Goal: Download file/media

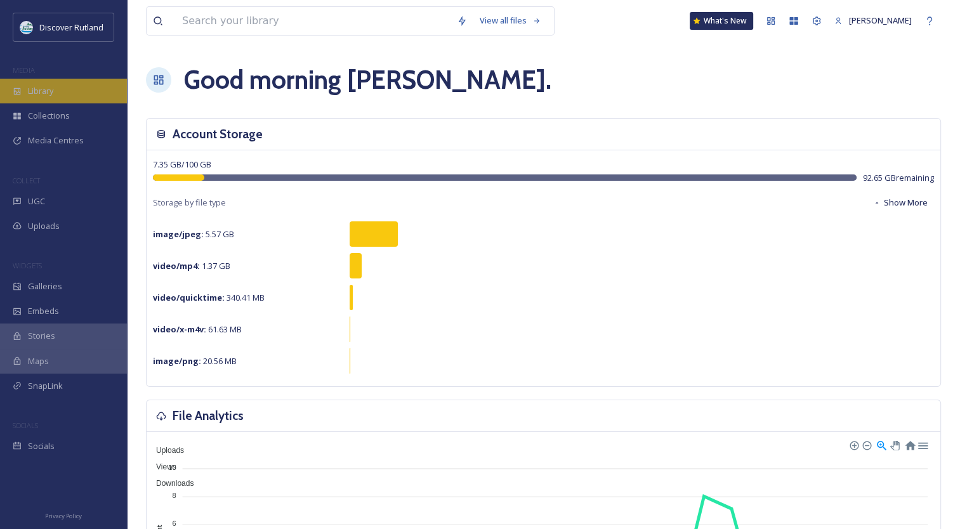
click at [36, 90] on span "Library" at bounding box center [40, 91] width 25 height 12
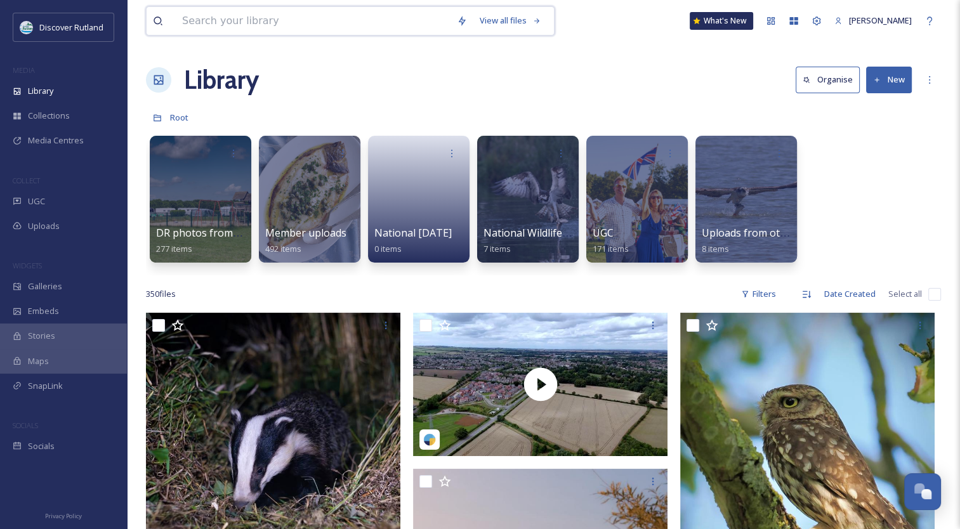
click at [355, 22] on input at bounding box center [313, 21] width 275 height 28
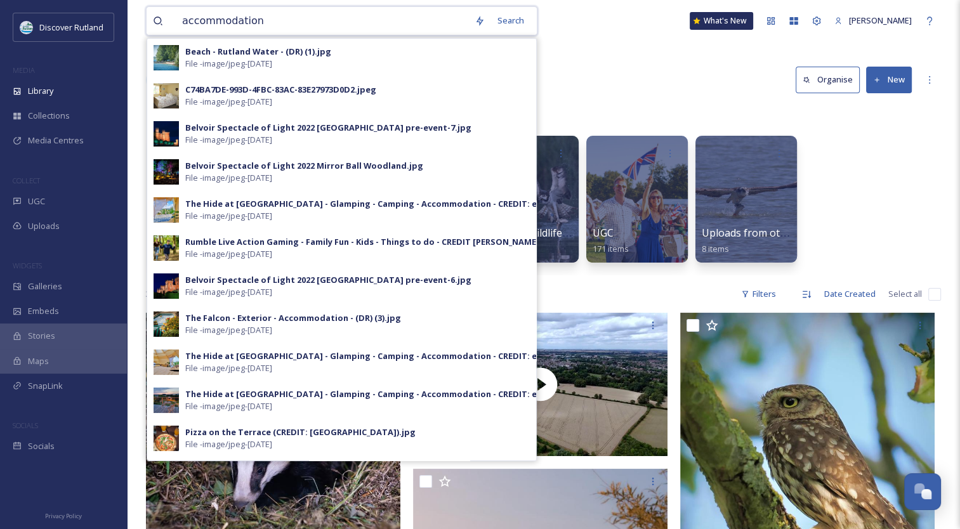
type input "accommodationh"
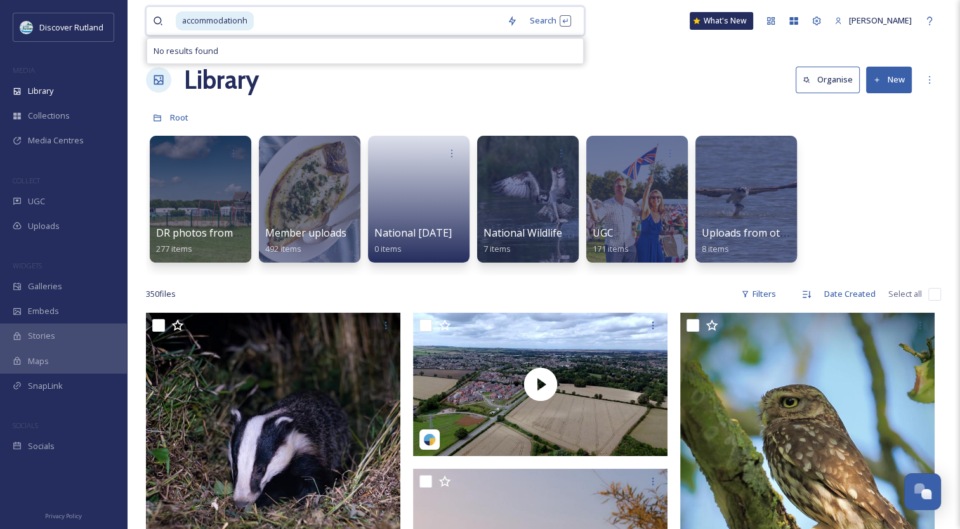
drag, startPoint x: 355, startPoint y: 22, endPoint x: 473, endPoint y: 121, distance: 153.5
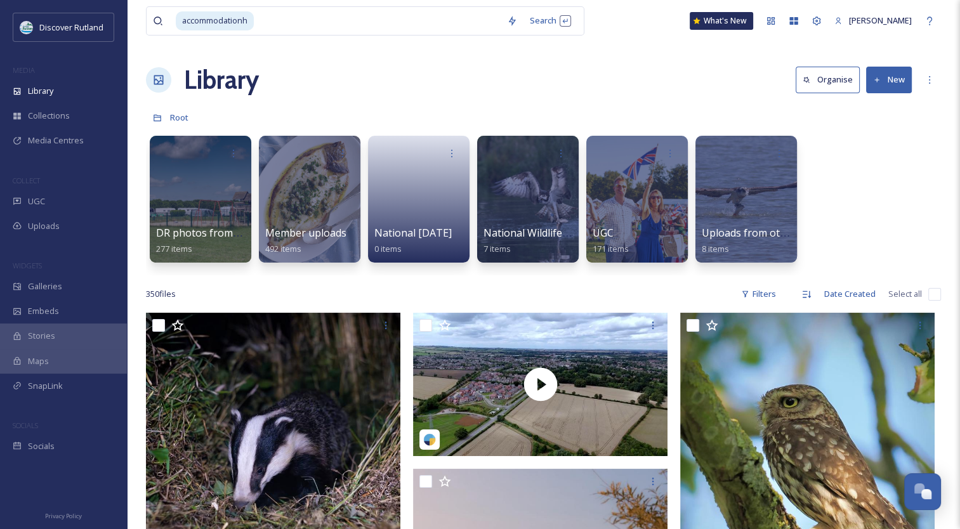
click at [32, 110] on span "Collections" at bounding box center [49, 116] width 42 height 12
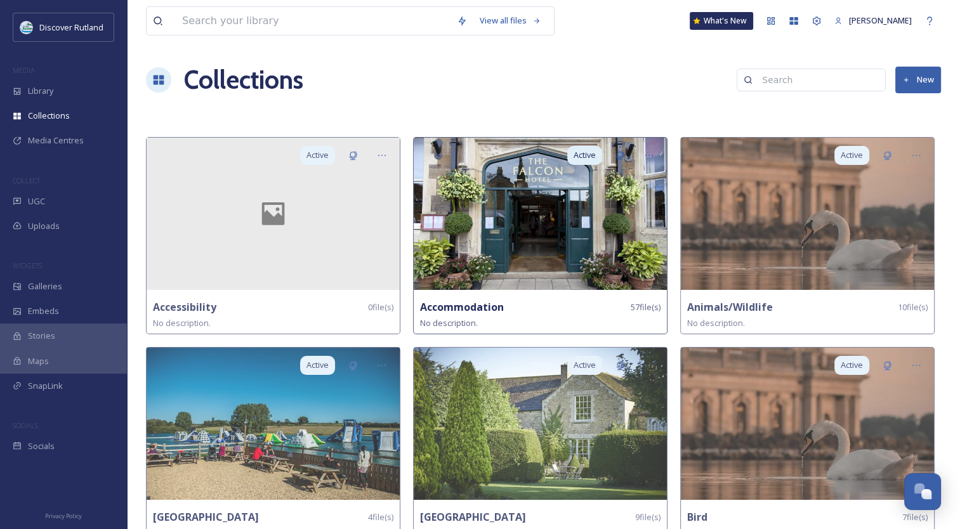
click at [485, 224] on img at bounding box center [540, 214] width 253 height 152
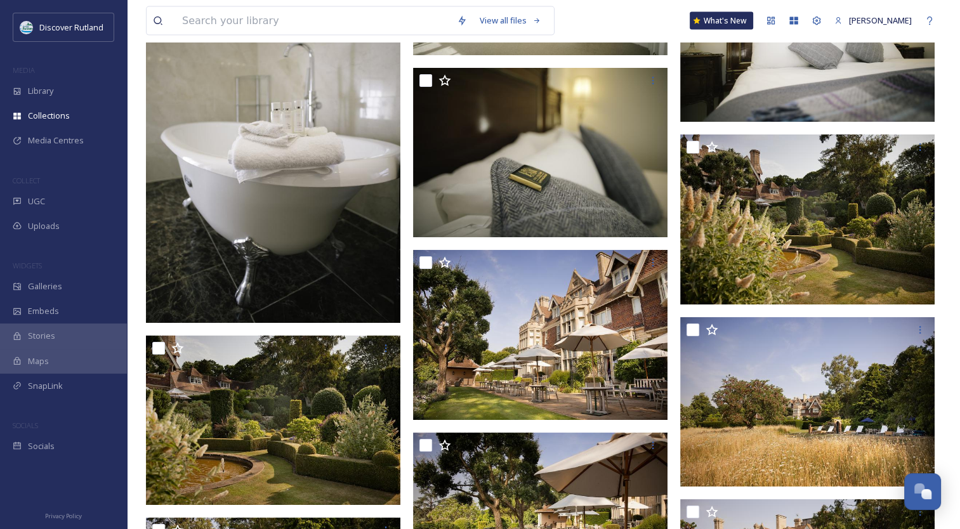
scroll to position [2774, 0]
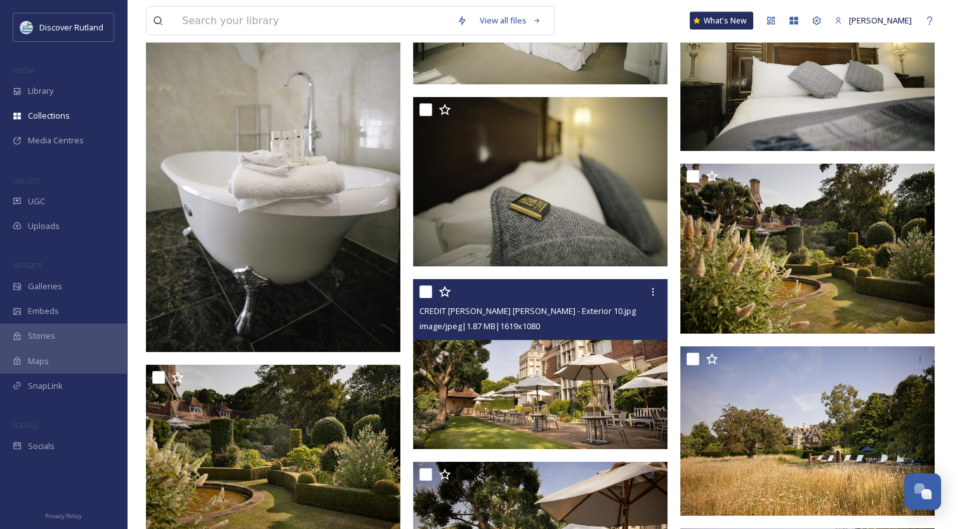
click at [592, 391] on img at bounding box center [540, 364] width 254 height 170
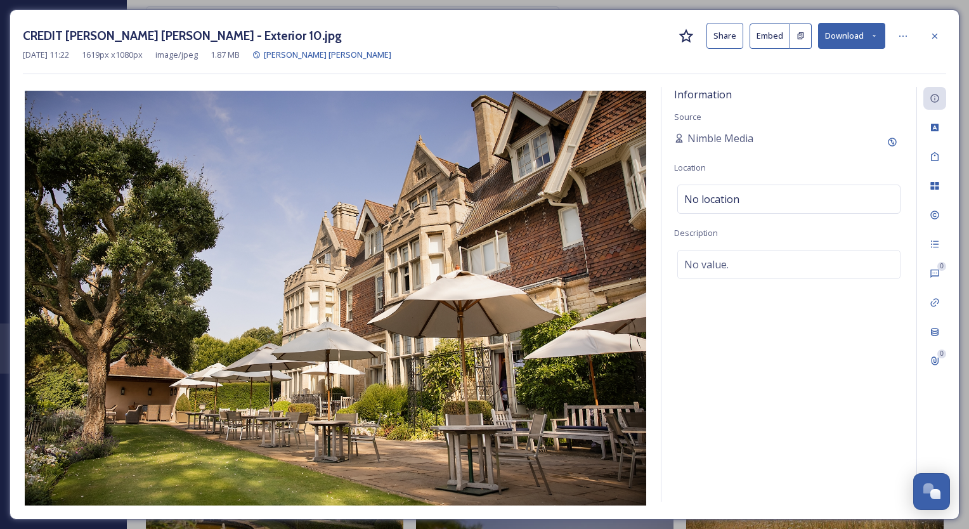
click at [841, 32] on button "Download" at bounding box center [851, 36] width 67 height 26
click at [812, 62] on span "Download Original (1619 x 1080)" at bounding box center [819, 65] width 120 height 12
click at [934, 34] on icon at bounding box center [935, 35] width 5 height 5
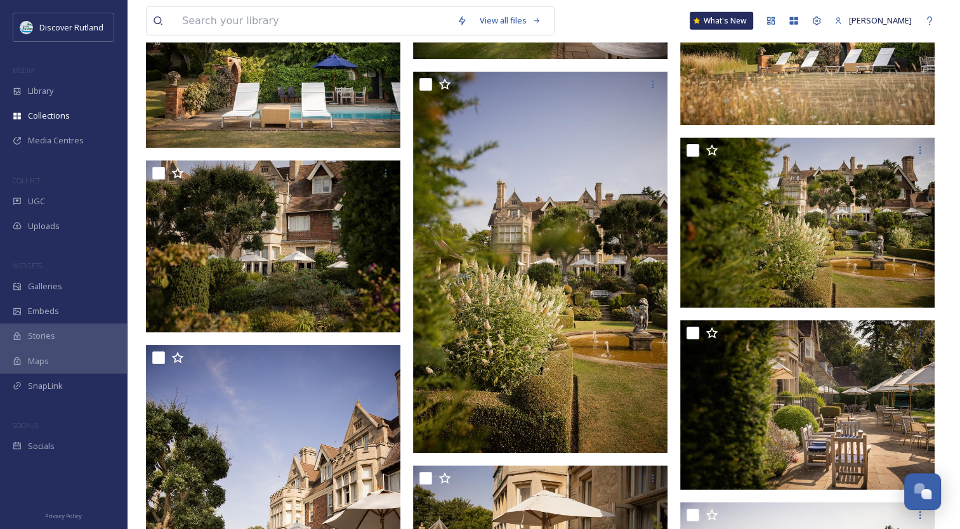
scroll to position [3369, 0]
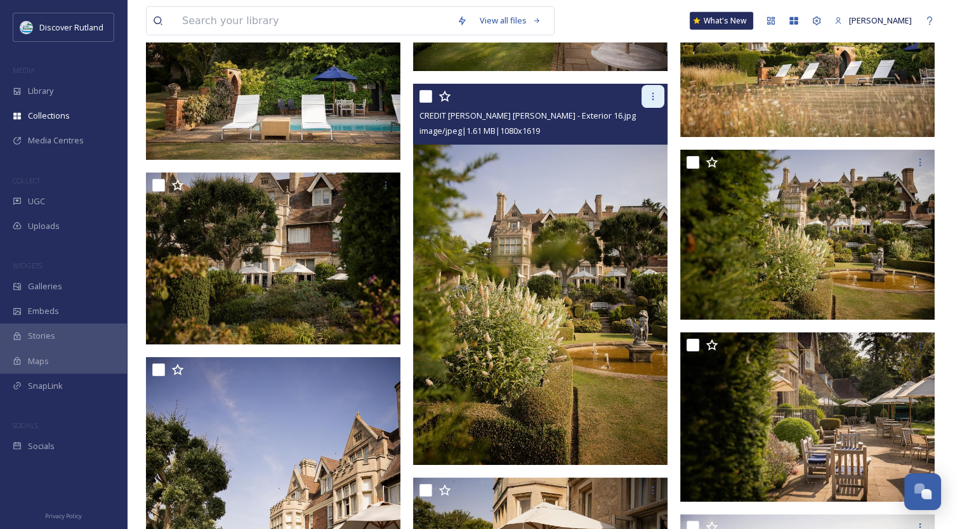
click at [657, 93] on icon at bounding box center [653, 96] width 10 height 10
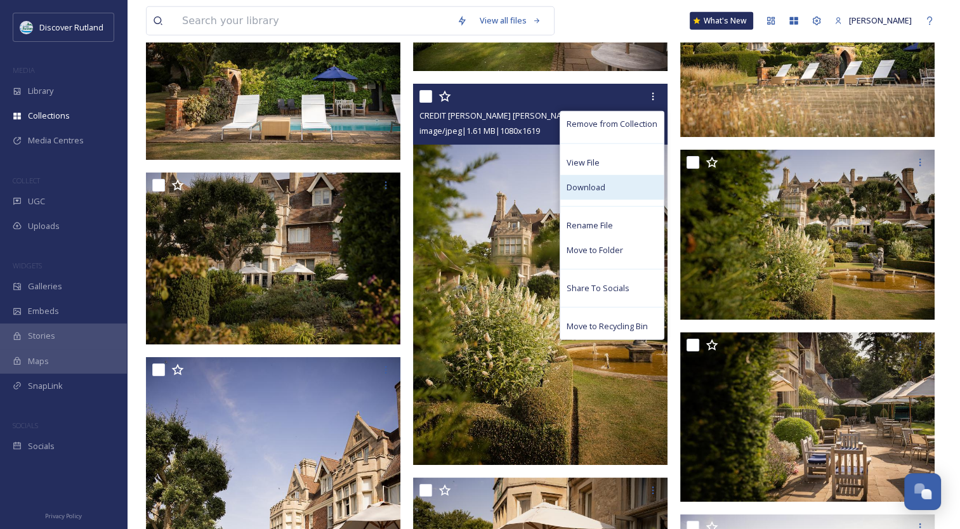
click at [601, 181] on span "Download" at bounding box center [586, 187] width 39 height 12
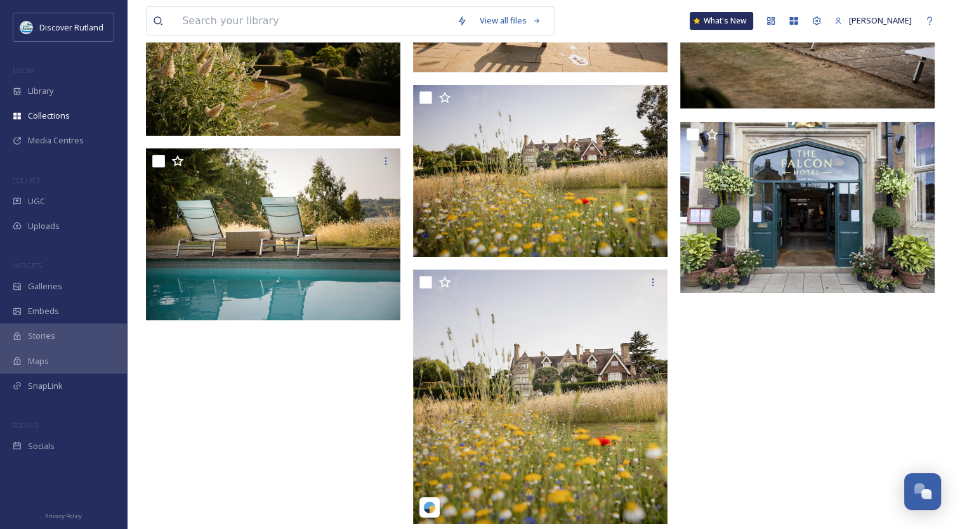
scroll to position [0, 0]
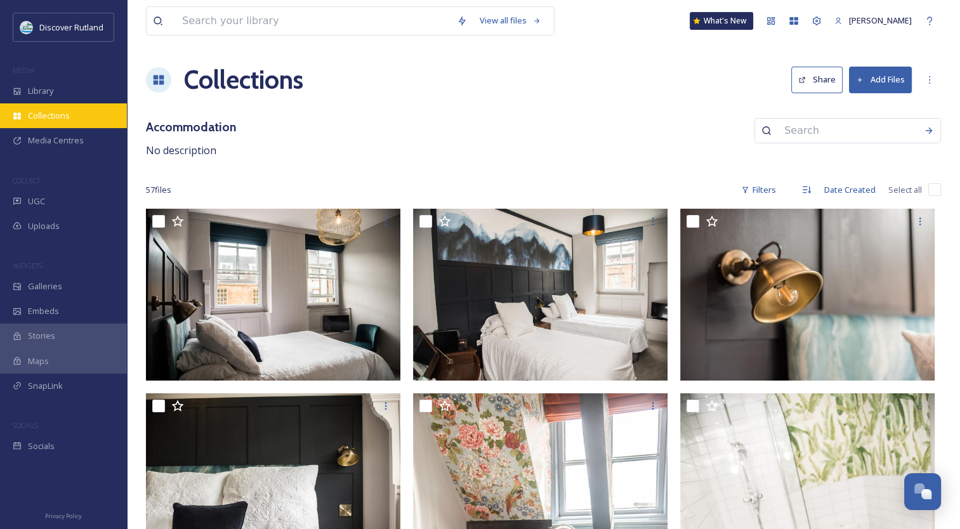
click at [56, 114] on span "Collections" at bounding box center [49, 116] width 42 height 12
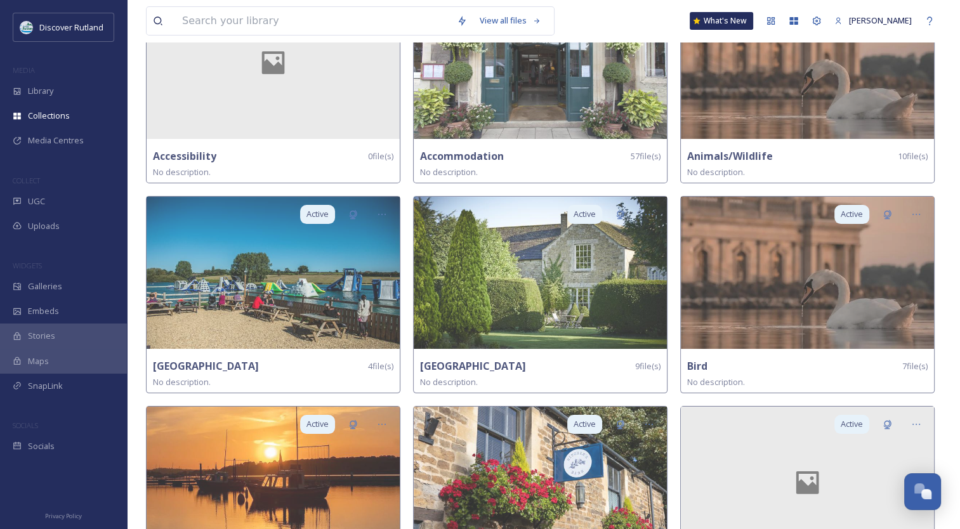
scroll to position [147, 0]
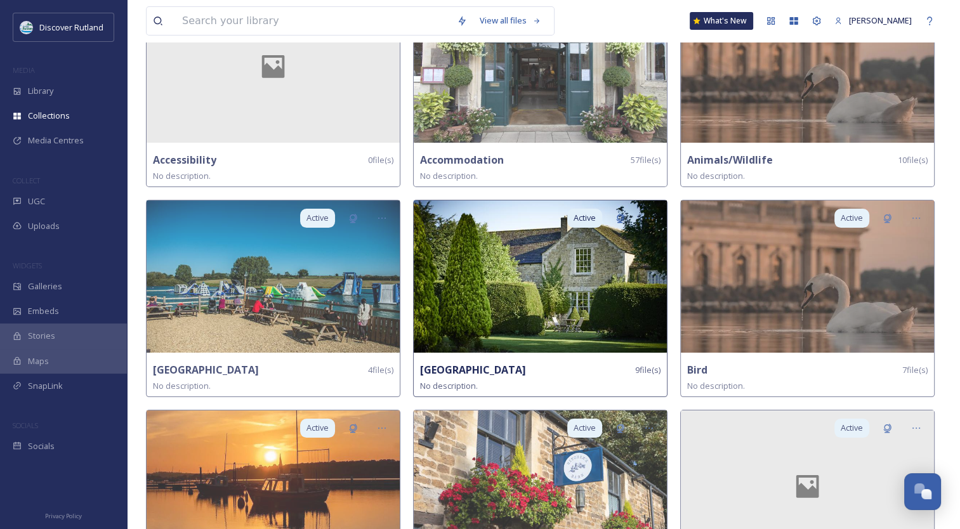
click at [501, 275] on img at bounding box center [540, 276] width 253 height 152
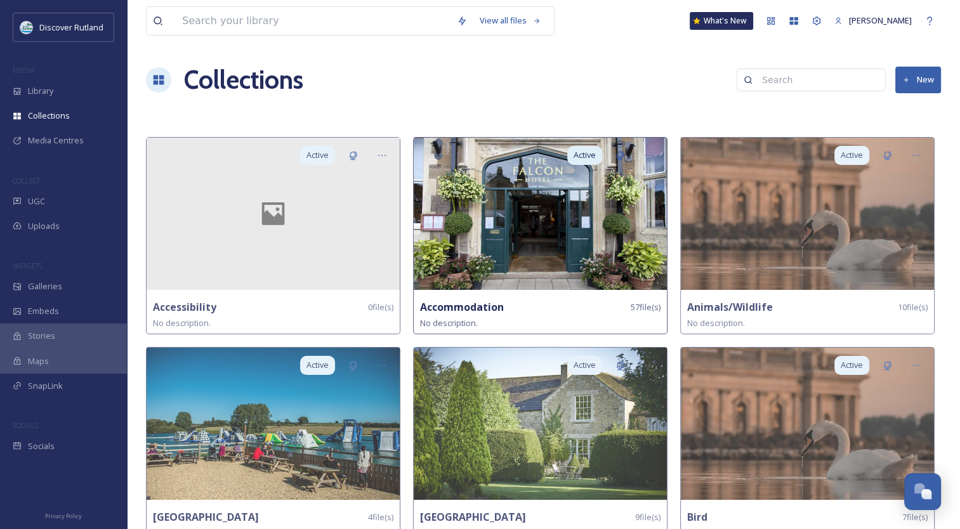
click at [505, 258] on img at bounding box center [540, 214] width 253 height 152
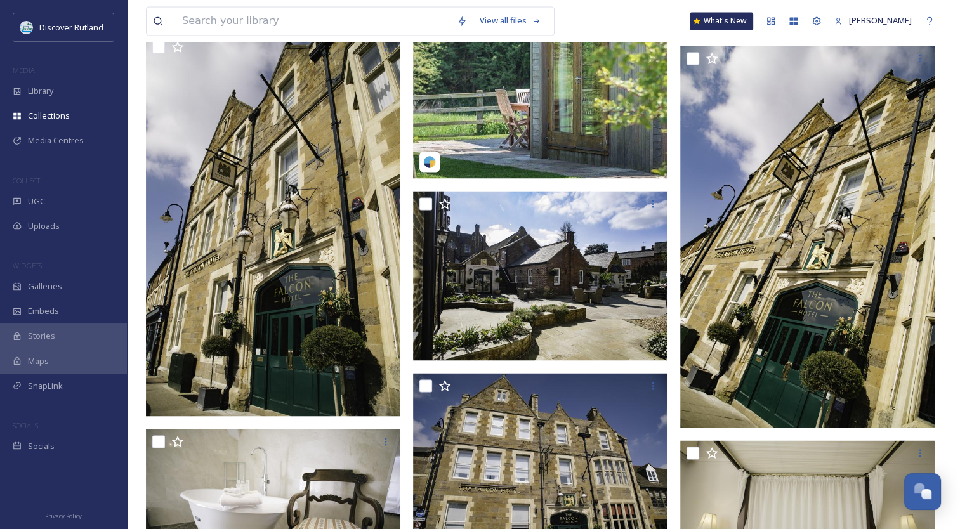
scroll to position [2089, 0]
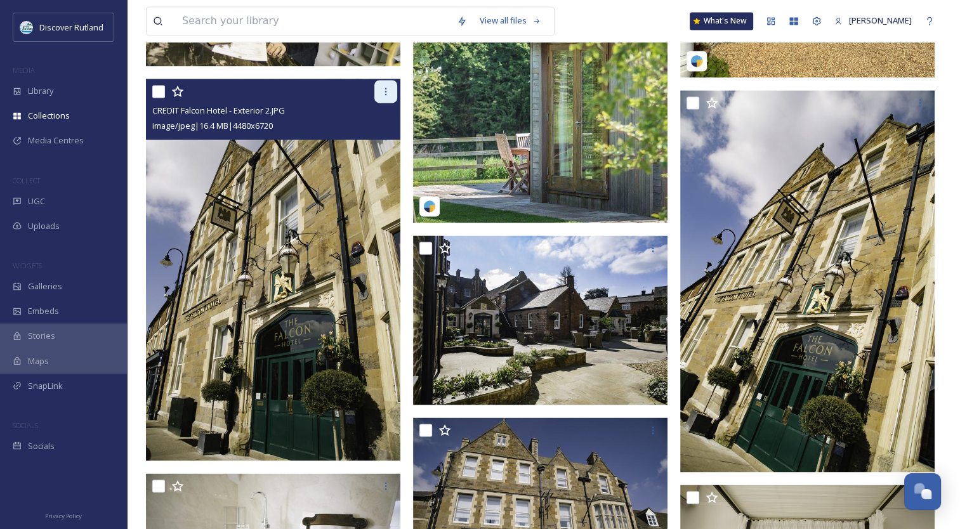
drag, startPoint x: 307, startPoint y: 229, endPoint x: 386, endPoint y: 88, distance: 161.9
click at [386, 88] on icon at bounding box center [386, 92] width 2 height 8
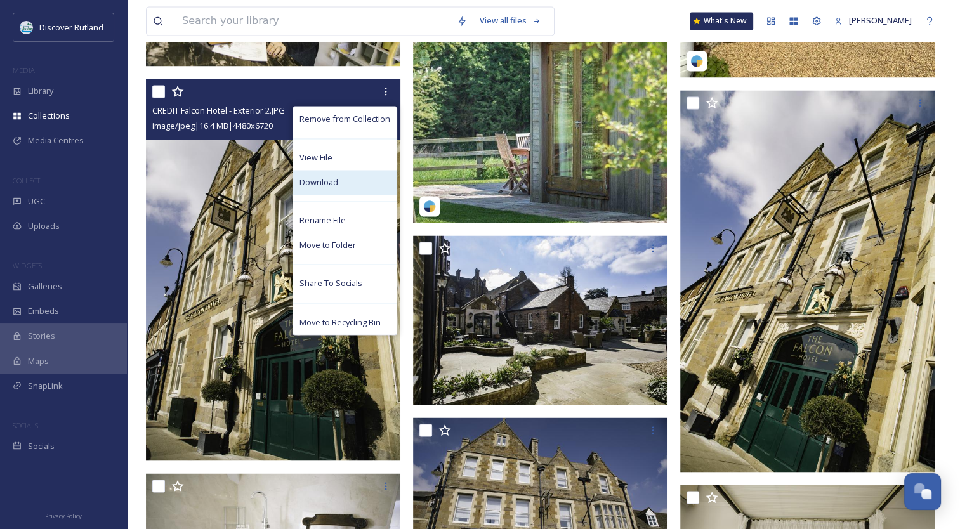
click at [344, 186] on div "Download" at bounding box center [344, 182] width 103 height 25
